Goal: Task Accomplishment & Management: Manage account settings

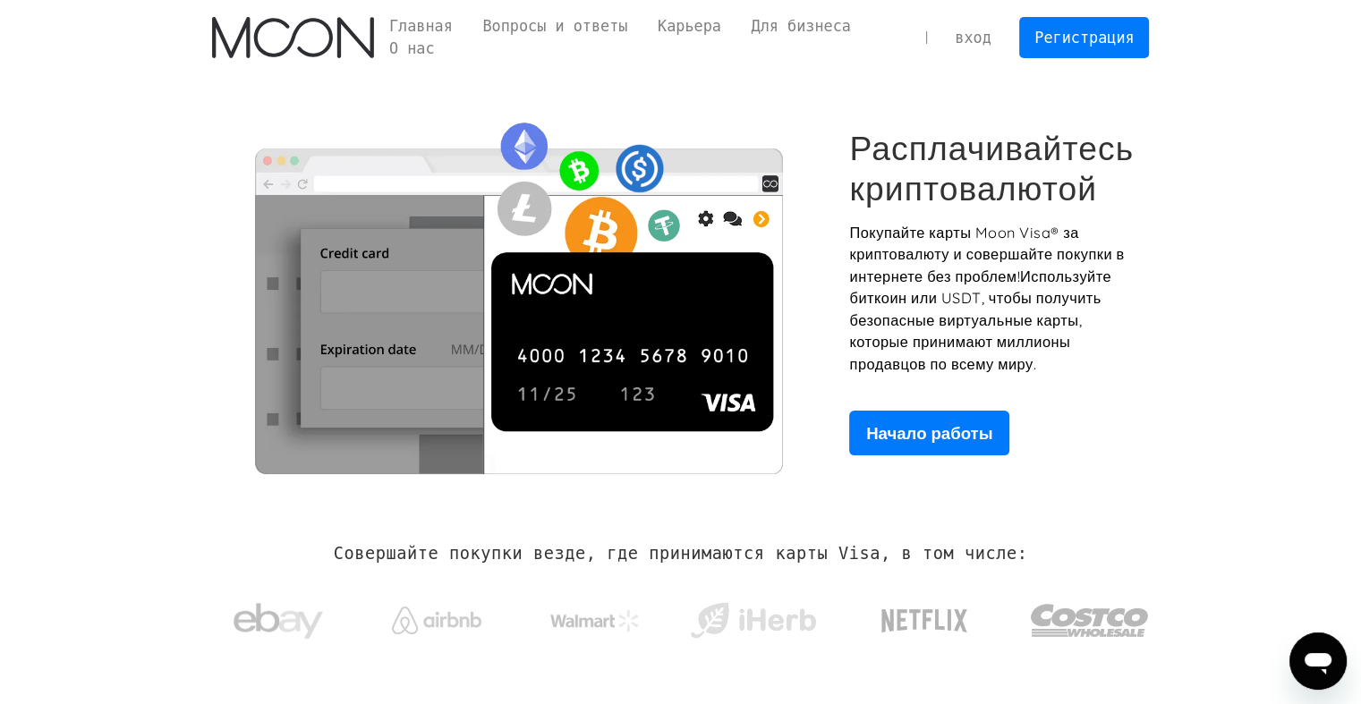
click at [983, 33] on ya-tr-span "вход" at bounding box center [973, 38] width 37 height 18
